Goal: Ask a question

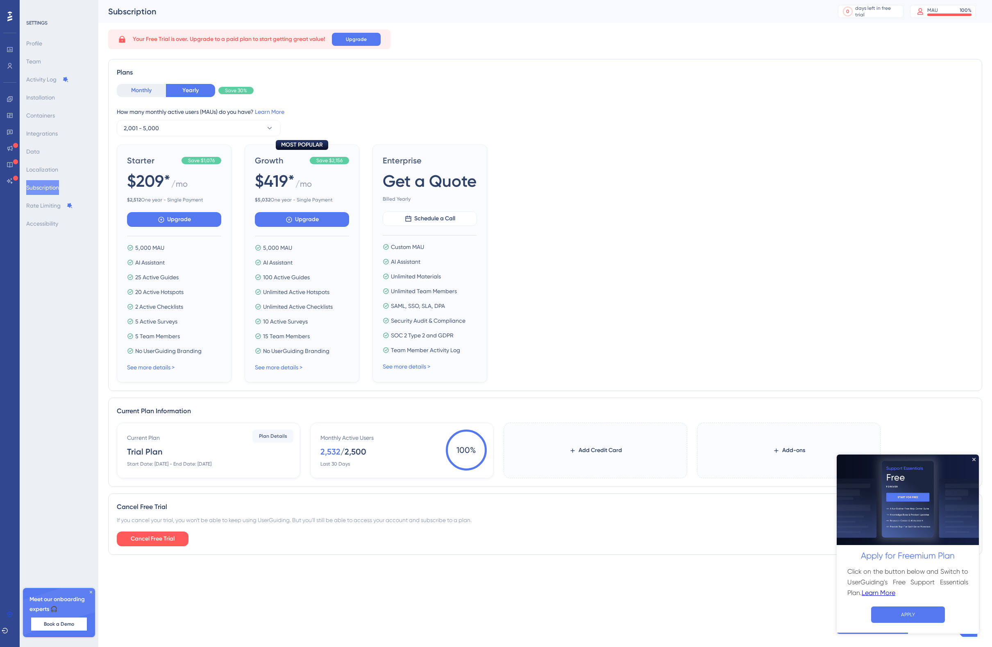
click at [143, 91] on button "Monthly" at bounding box center [141, 90] width 49 height 13
click at [194, 522] on div "If you cancel your trial, you won't be able to keep using UserGuiding. But you'…" at bounding box center [545, 520] width 856 height 10
click at [974, 459] on icon "Close Preview" at bounding box center [973, 459] width 3 height 3
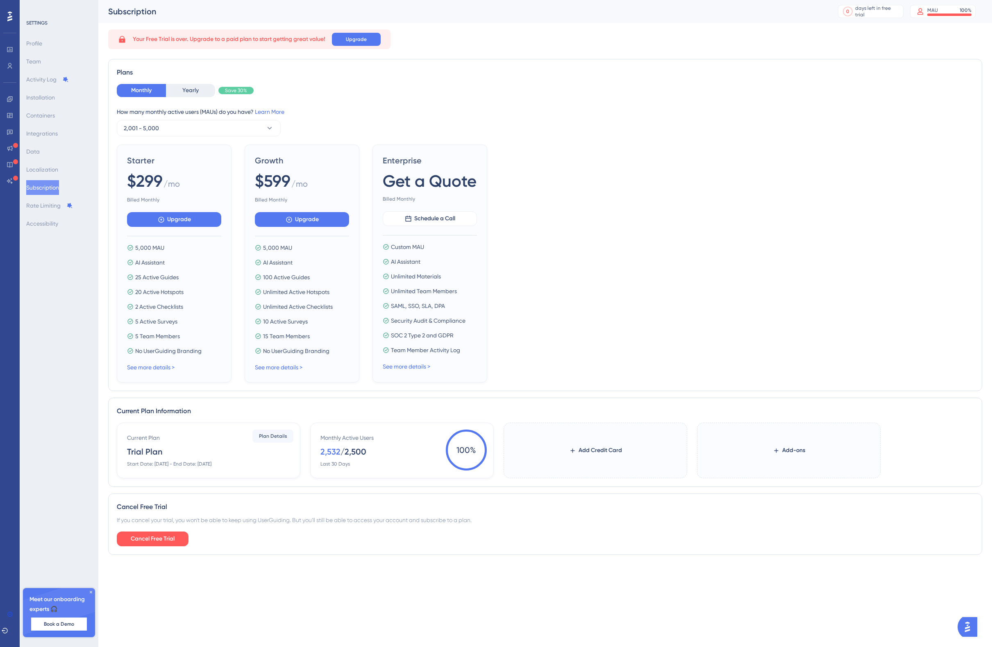
click at [89, 591] on icon at bounding box center [90, 592] width 5 height 5
click at [84, 590] on div "SETTINGS Profile Team Activity Log Installation Containers Integrations Data Lo…" at bounding box center [59, 323] width 79 height 647
click at [207, 34] on div "Your Free Trial is over. Upgrade to a paid plan to start getting great value! U…" at bounding box center [249, 39] width 282 height 20
click at [138, 544] on button "Cancel Free Trial" at bounding box center [153, 539] width 72 height 15
click at [964, 621] on img "Open AI Assistant Launcher" at bounding box center [967, 627] width 15 height 15
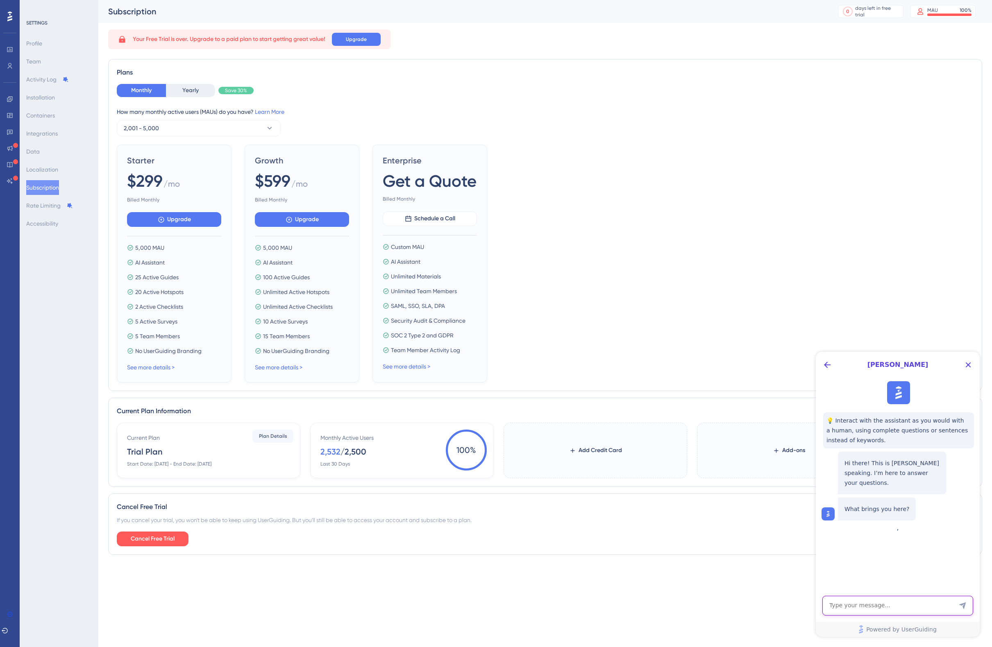
click at [926, 609] on textarea "AI Assistant Text Input" at bounding box center [897, 606] width 151 height 20
type textarea "I want to extend my trial to test the platform again. Been over 3 years since i…"
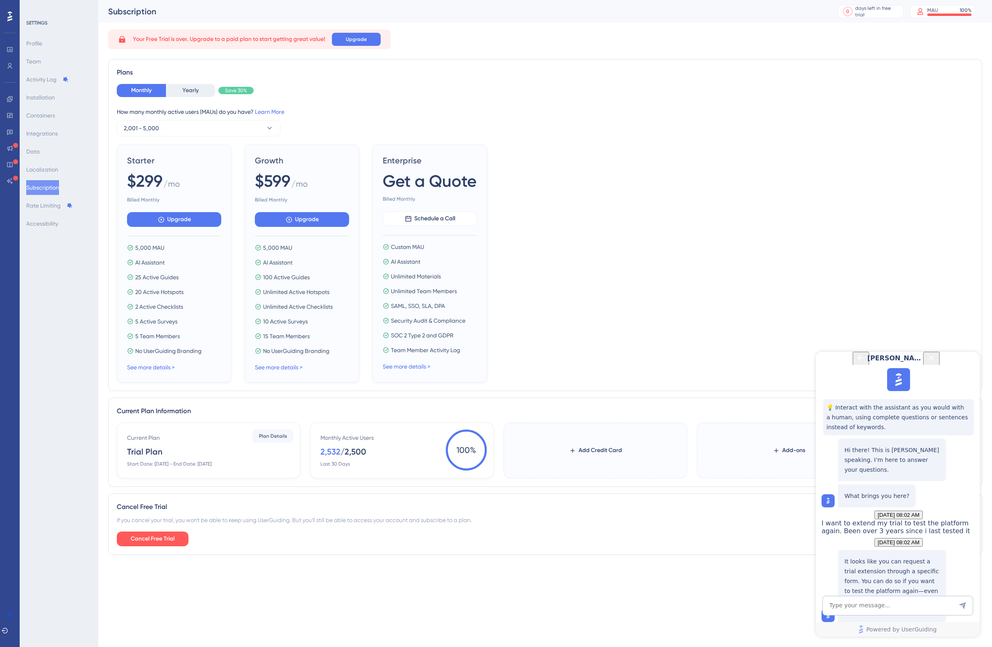
scroll to position [92, 0]
click at [874, 601] on textarea "AI Assistant Text Input" at bounding box center [897, 606] width 151 height 20
type textarea "Ok where is it??"
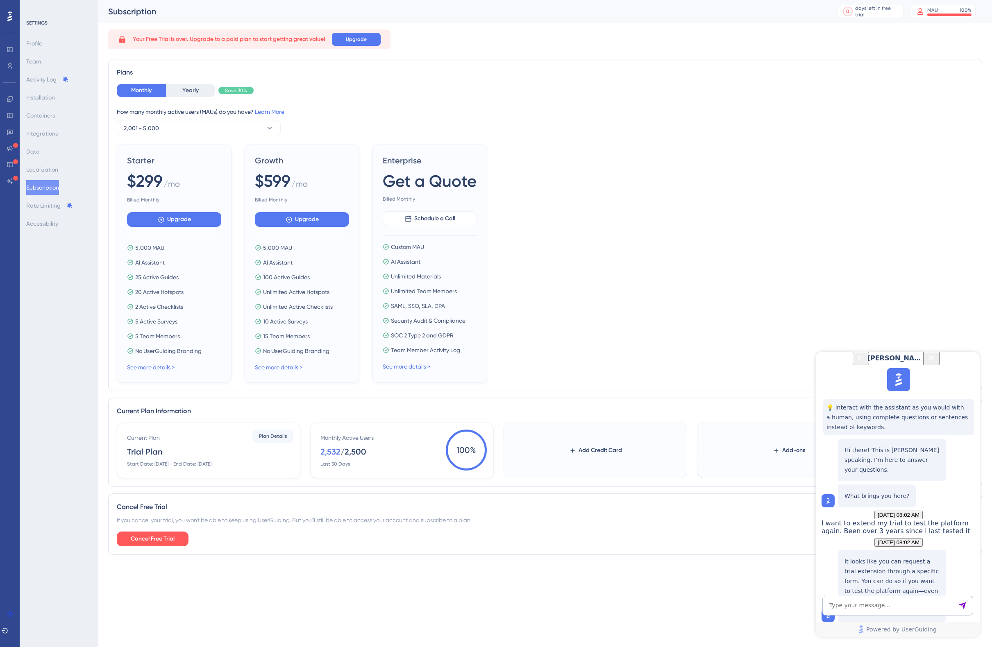
scroll to position [233, 0]
drag, startPoint x: 898, startPoint y: 560, endPoint x: 845, endPoint y: 544, distance: 54.6
